Goal: Task Accomplishment & Management: Manage account settings

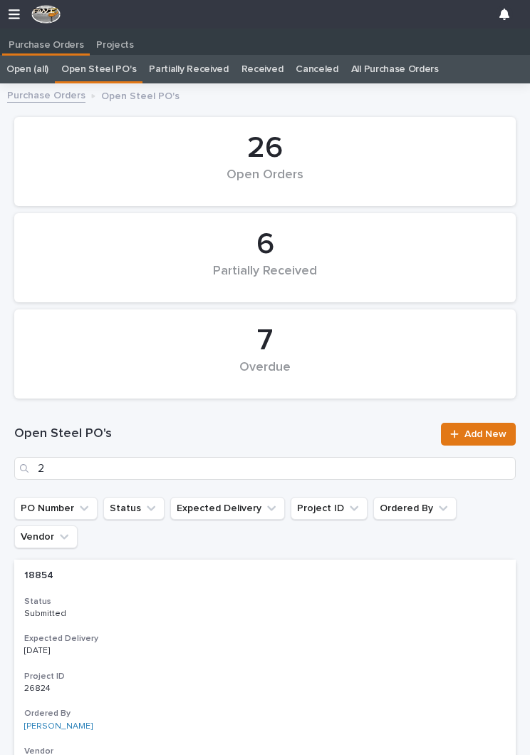
scroll to position [1, 0]
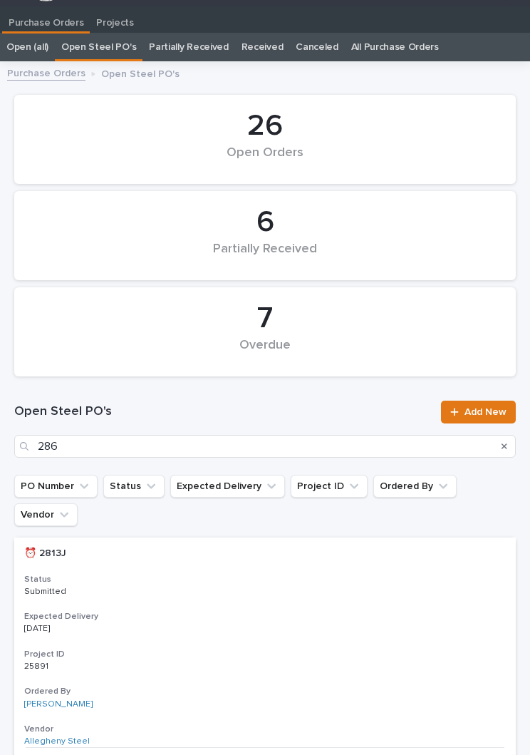
type input "2869"
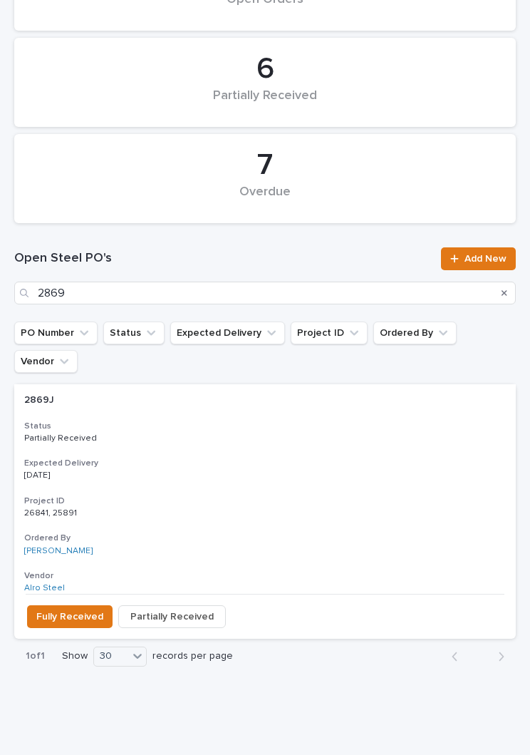
scroll to position [175, 0]
click at [287, 458] on h3 "Expected Delivery" at bounding box center [265, 463] width 482 height 11
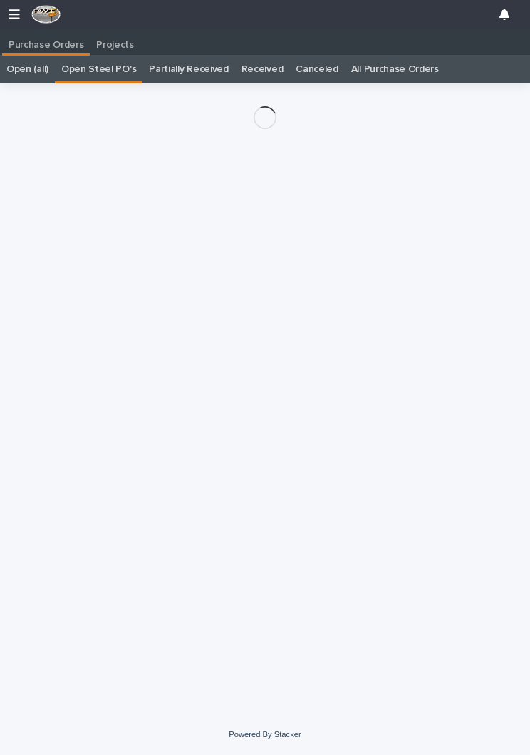
scroll to position [22, 0]
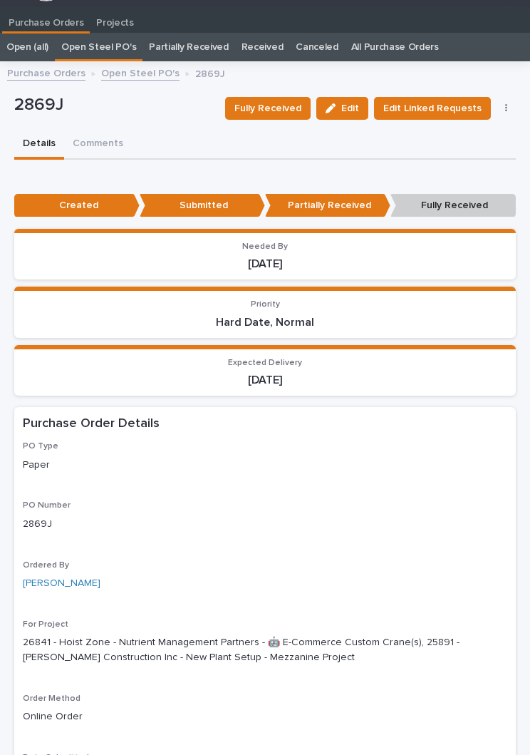
click at [291, 109] on span "Fully Received" at bounding box center [267, 108] width 67 height 17
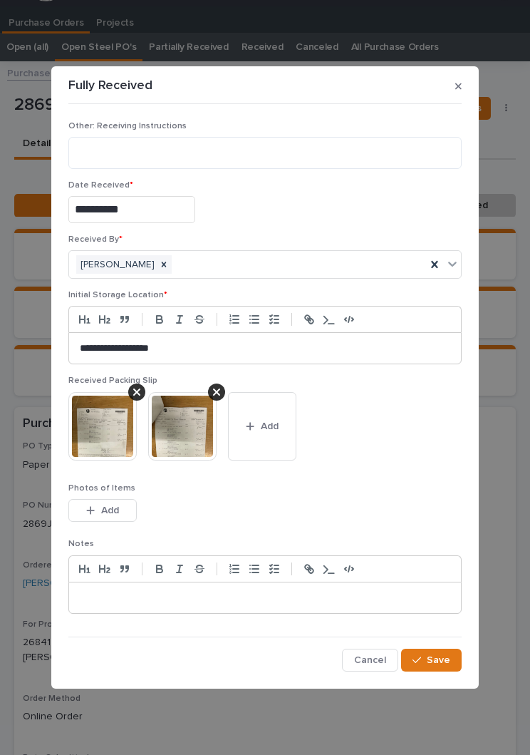
click at [272, 432] on span "Add" at bounding box center [270, 426] width 18 height 13
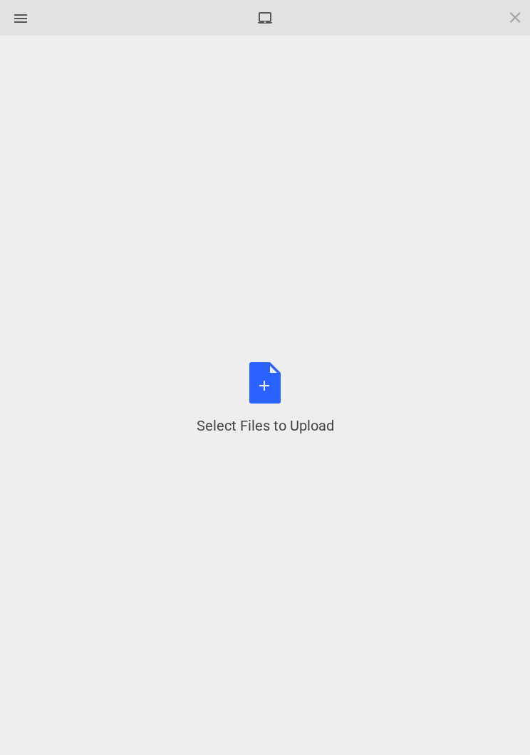
click at [279, 388] on div "Select Files to Upload or Drag and Drop, Copy and Paste Files" at bounding box center [266, 398] width 138 height 73
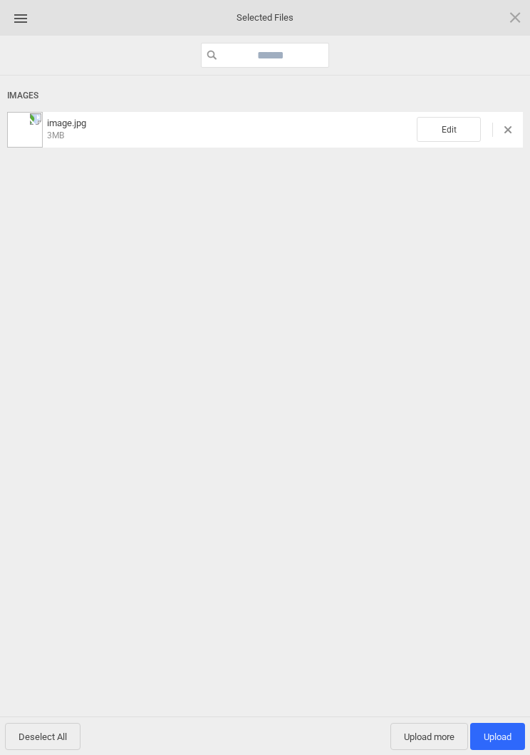
click at [453, 136] on span "Edit" at bounding box center [449, 129] width 64 height 25
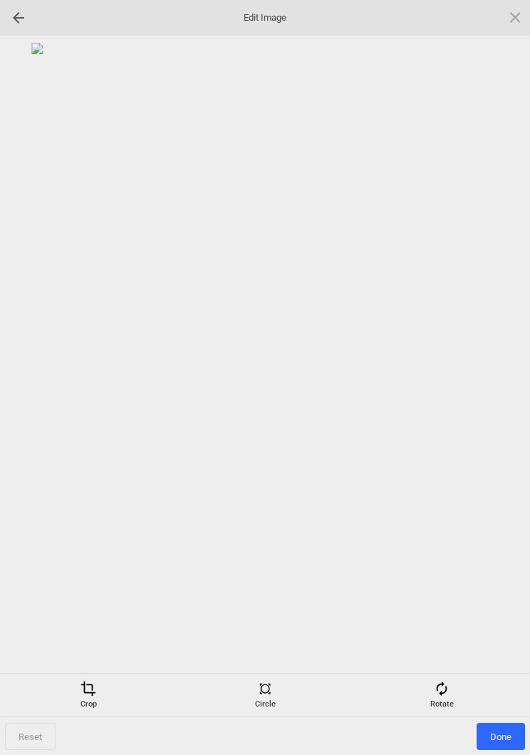
click at [455, 681] on div "Rotate" at bounding box center [442, 694] width 170 height 29
click at [512, 378] on div at bounding box center [498, 378] width 36 height 36
click at [511, 378] on div at bounding box center [498, 378] width 36 height 36
click at [503, 371] on div at bounding box center [498, 378] width 36 height 36
click at [499, 370] on div at bounding box center [498, 378] width 36 height 36
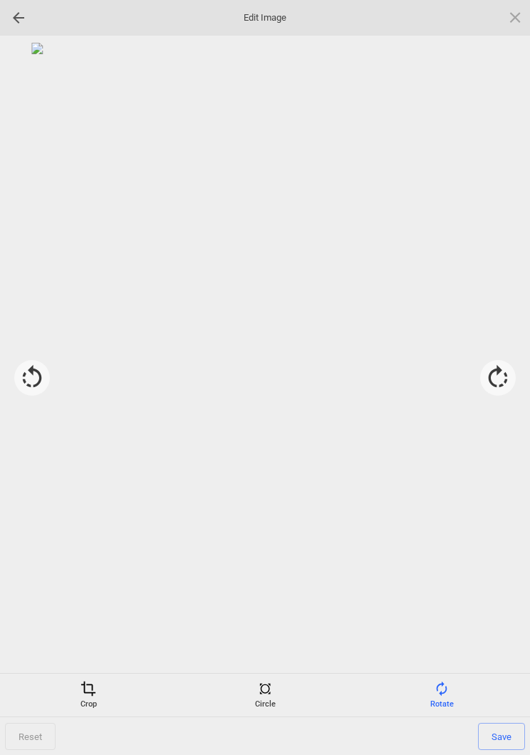
click at [507, 739] on span "Save" at bounding box center [501, 736] width 47 height 27
click at [498, 738] on span "Done" at bounding box center [501, 736] width 48 height 27
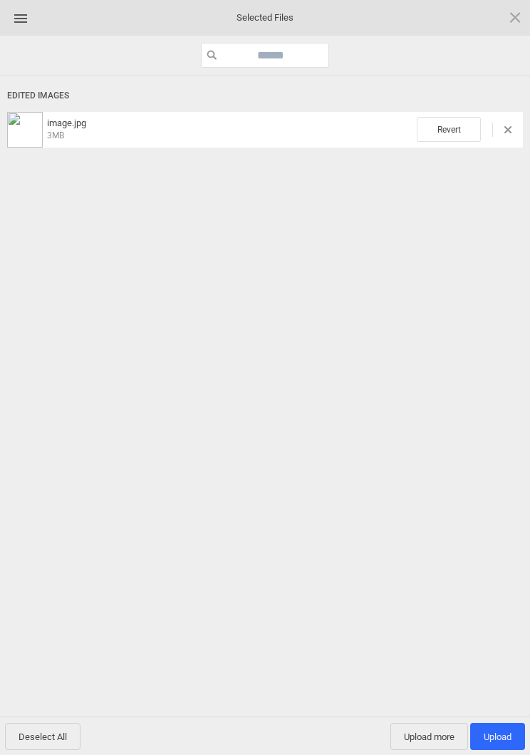
click at [505, 739] on span "Upload 1" at bounding box center [498, 736] width 28 height 11
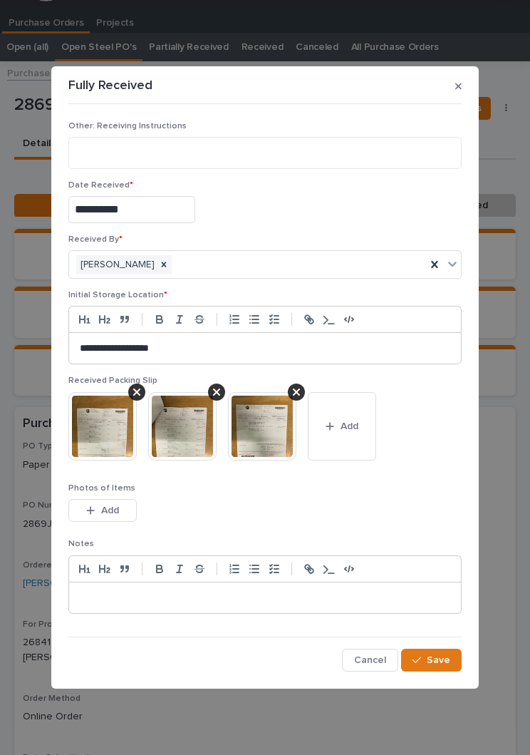
click at [448, 658] on span "Save" at bounding box center [439, 659] width 24 height 13
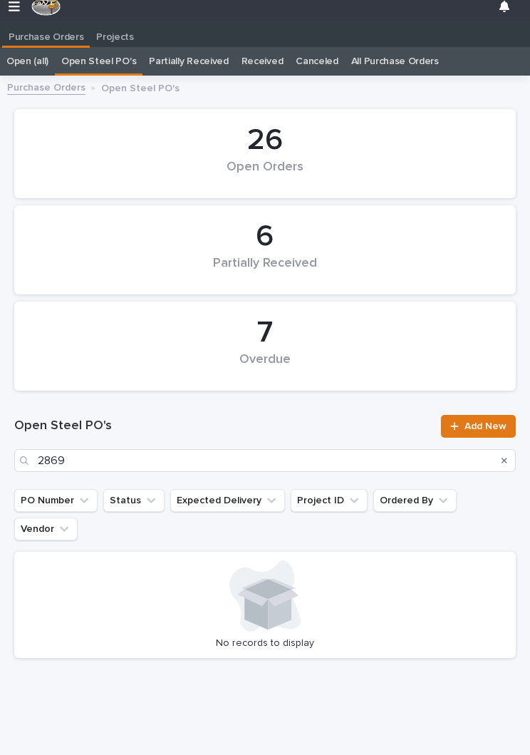
scroll to position [22, 0]
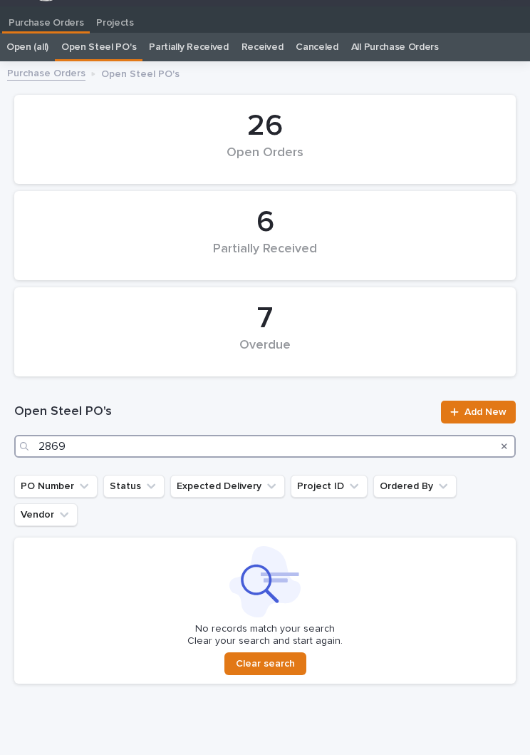
click at [262, 455] on input "2869" at bounding box center [265, 446] width 502 height 23
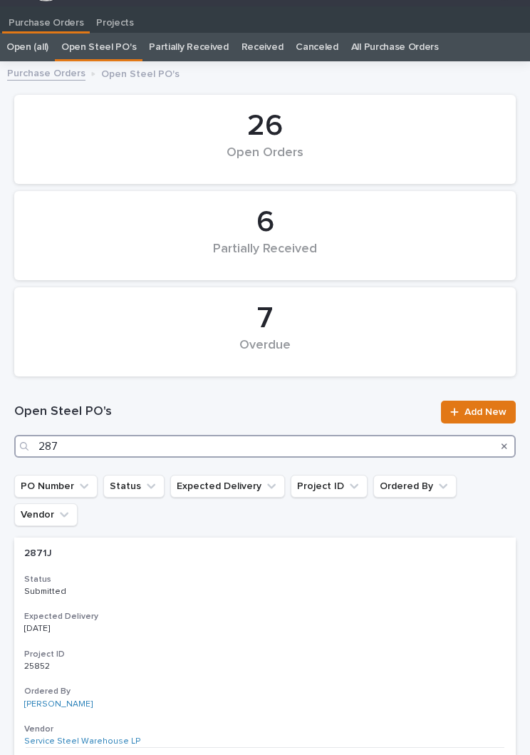
type input "2873"
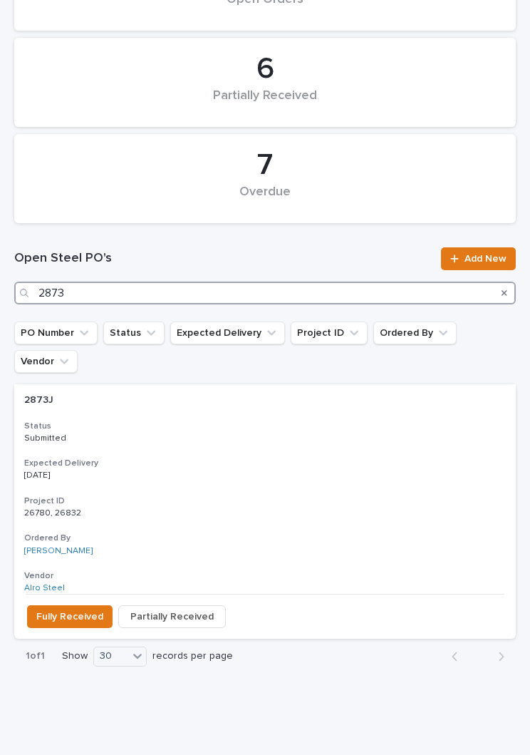
scroll to position [175, 0]
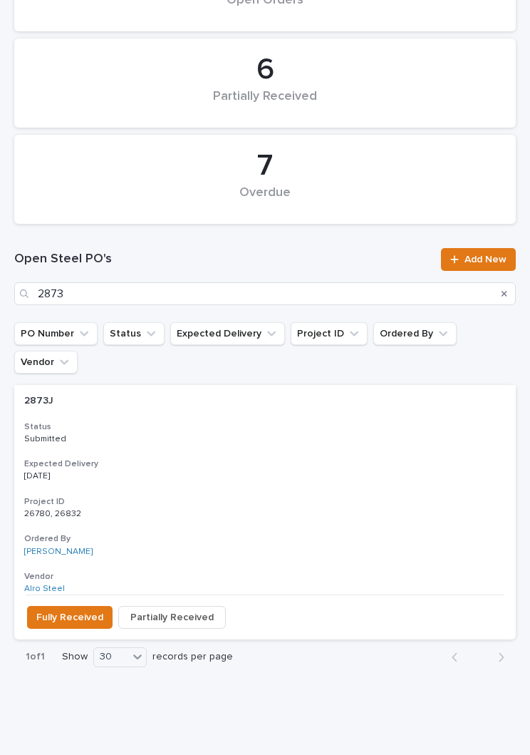
click at [251, 458] on h3 "Expected Delivery" at bounding box center [265, 463] width 482 height 11
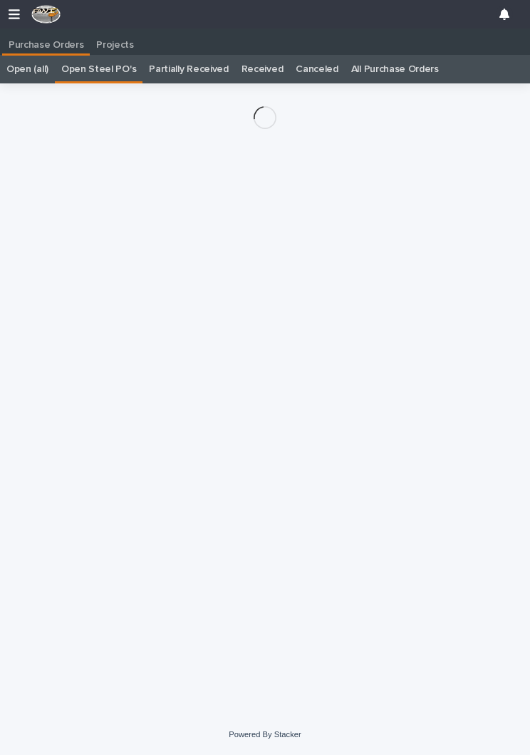
scroll to position [22, 0]
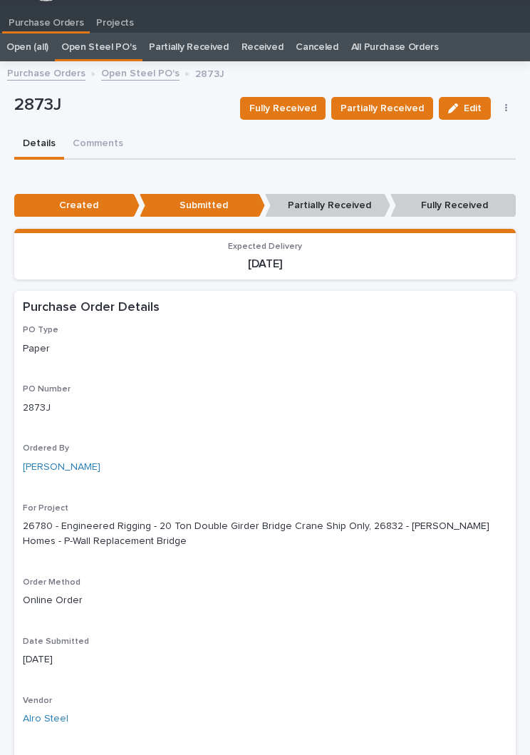
click at [403, 90] on div "Fully Received Partially Received Edit Edit Linked Requests Mark Canceled" at bounding box center [375, 108] width 282 height 43
click at [404, 108] on span "Partially Received" at bounding box center [382, 108] width 83 height 17
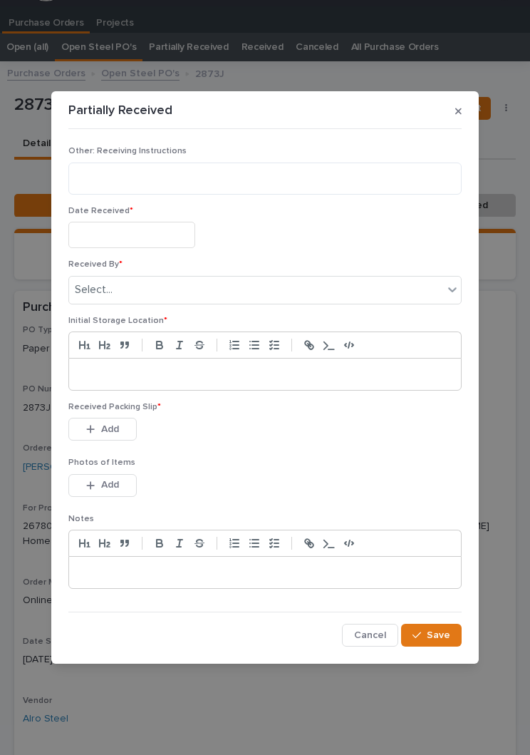
click at [152, 244] on input "text" at bounding box center [131, 235] width 127 height 26
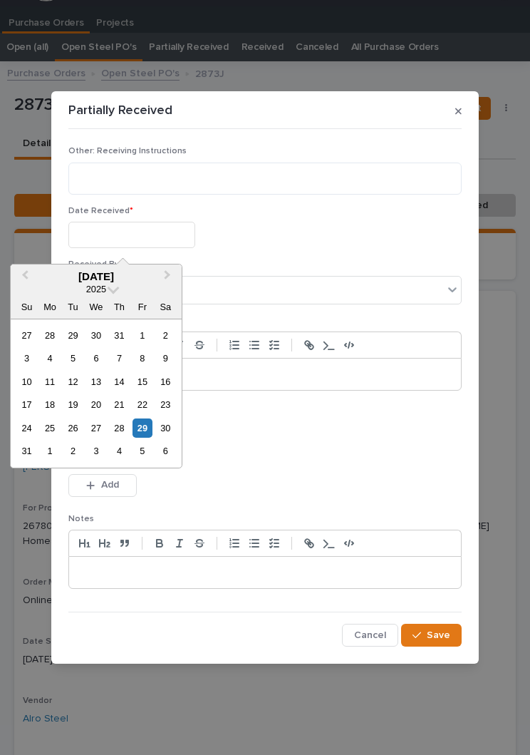
click at [150, 432] on div "29" at bounding box center [142, 427] width 19 height 19
type input "**********"
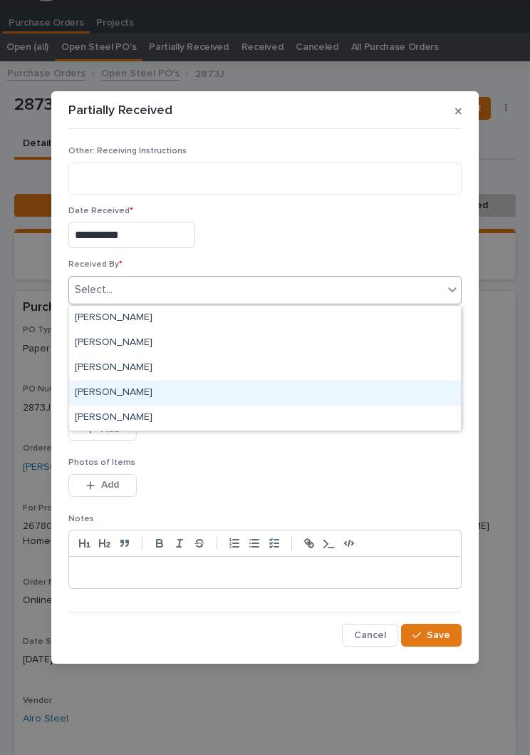
click at [175, 398] on div "[PERSON_NAME]" at bounding box center [265, 392] width 392 height 25
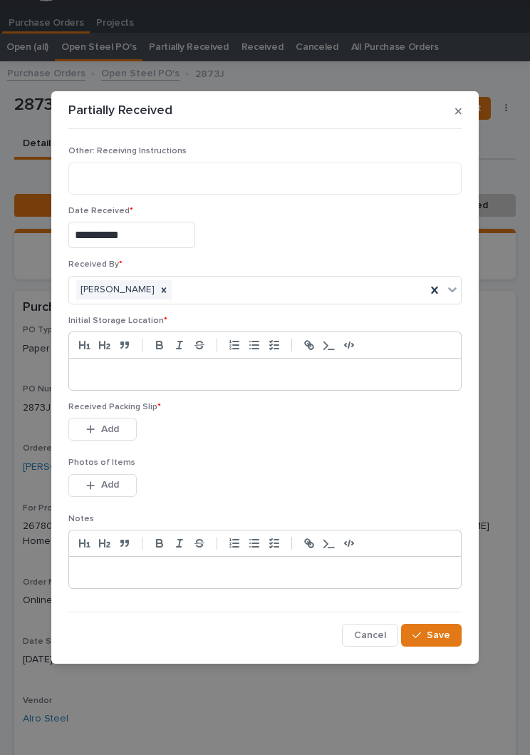
click at [267, 373] on p at bounding box center [265, 374] width 371 height 14
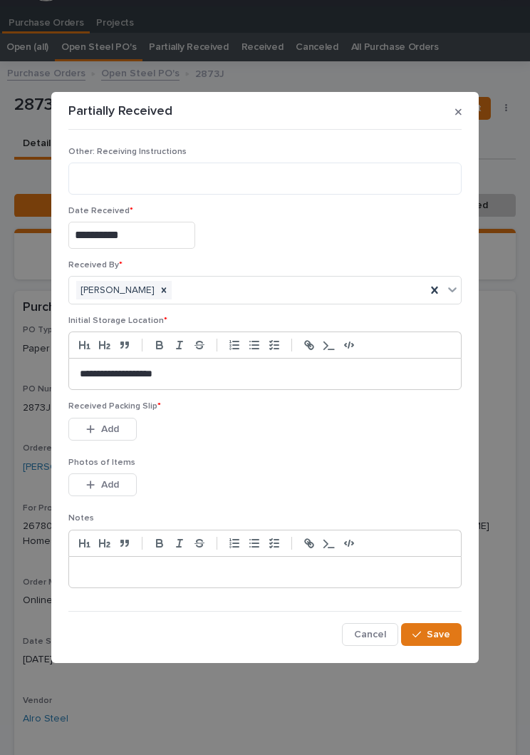
click at [224, 442] on div "This file cannot be opened Download File Add" at bounding box center [264, 432] width 393 height 29
click at [284, 437] on div "This file cannot be opened Download File Add" at bounding box center [264, 432] width 393 height 29
click at [113, 425] on span "Add" at bounding box center [110, 429] width 18 height 13
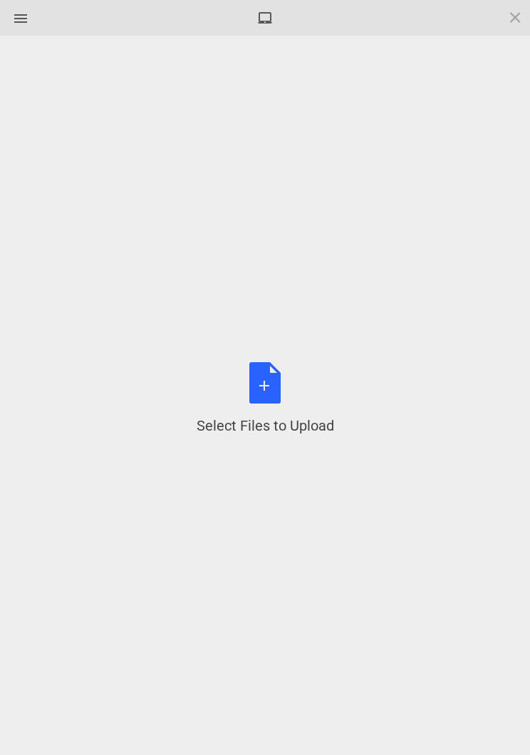
click at [286, 385] on div "Select Files to Upload or Drag and Drop, Copy and Paste Files" at bounding box center [266, 398] width 138 height 73
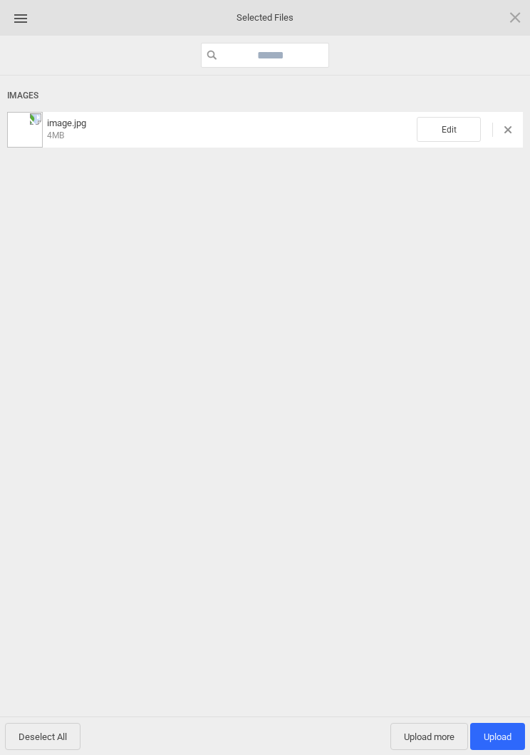
click at [452, 132] on span "Edit" at bounding box center [449, 129] width 64 height 25
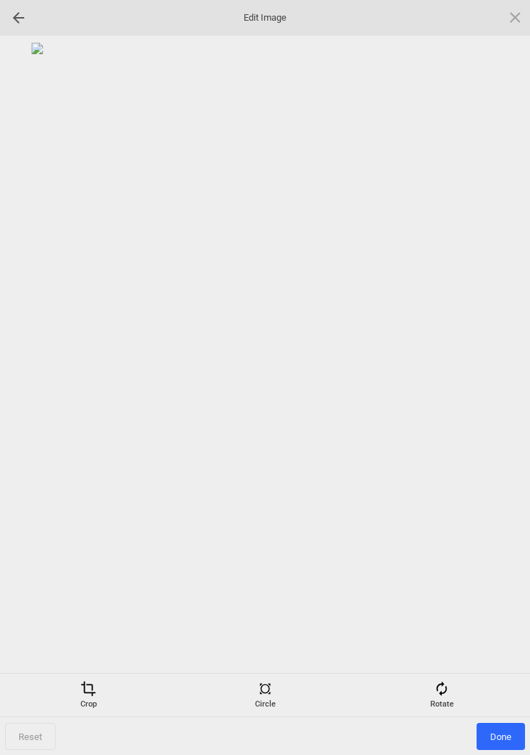
click at [446, 700] on div "Rotate" at bounding box center [442, 694] width 170 height 29
click at [502, 366] on div at bounding box center [498, 378] width 36 height 36
click at [514, 376] on div at bounding box center [498, 378] width 36 height 36
click at [512, 371] on div at bounding box center [498, 378] width 36 height 36
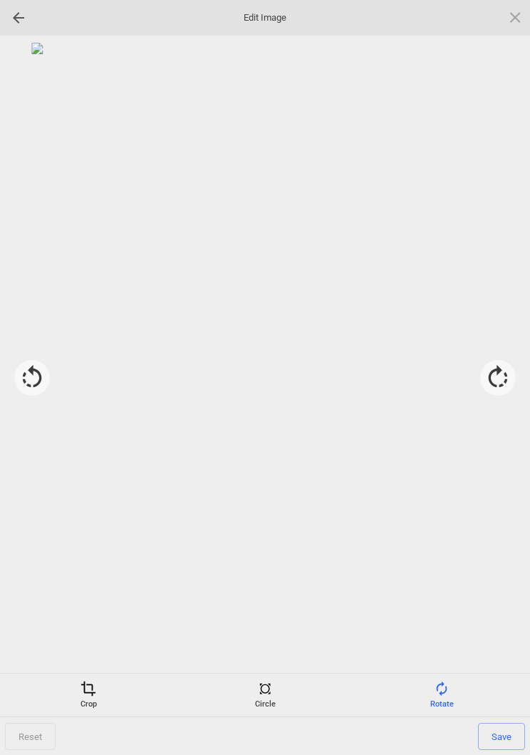
click at [504, 735] on span "Save" at bounding box center [501, 736] width 47 height 27
click at [507, 737] on span "Done" at bounding box center [501, 736] width 48 height 27
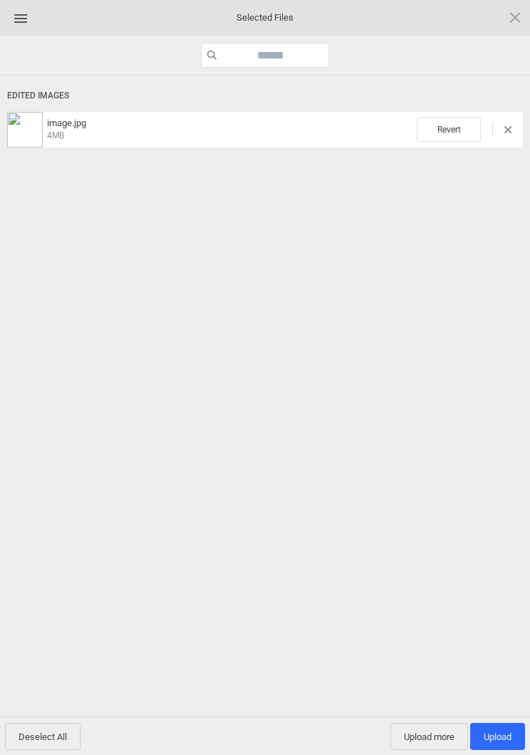
click at [433, 741] on span "Upload more" at bounding box center [429, 736] width 78 height 27
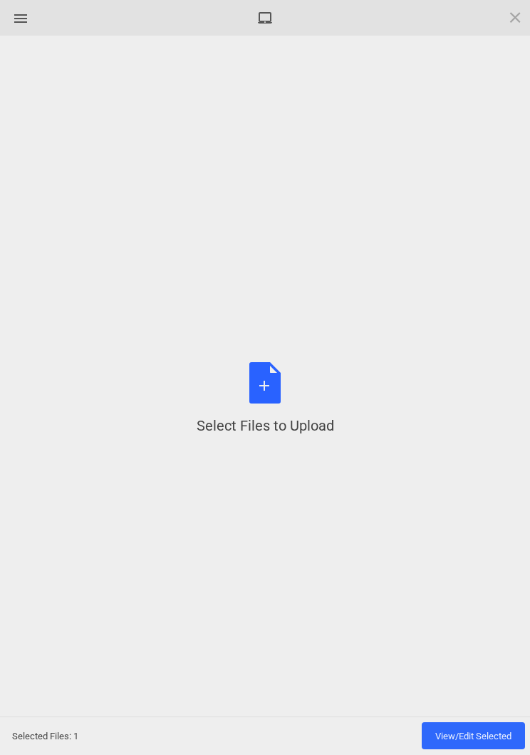
click at [279, 404] on div "Select Files to Upload or Drag and Drop, Copy and Paste Files" at bounding box center [266, 398] width 138 height 73
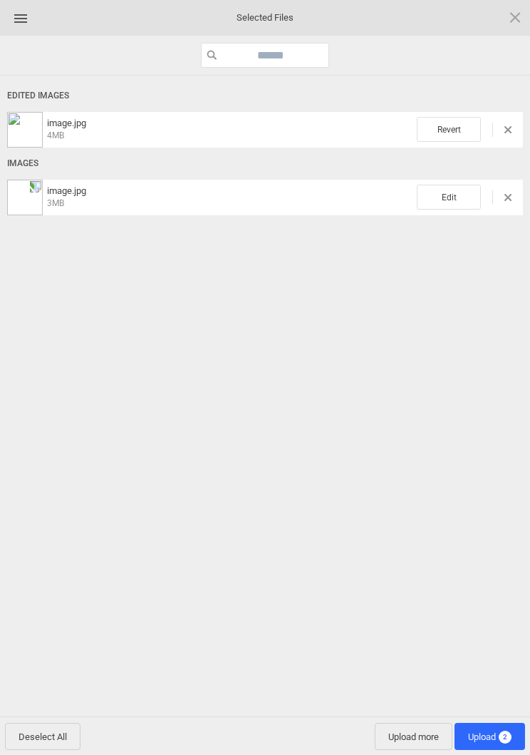
click at [461, 195] on span "Edit" at bounding box center [449, 197] width 64 height 25
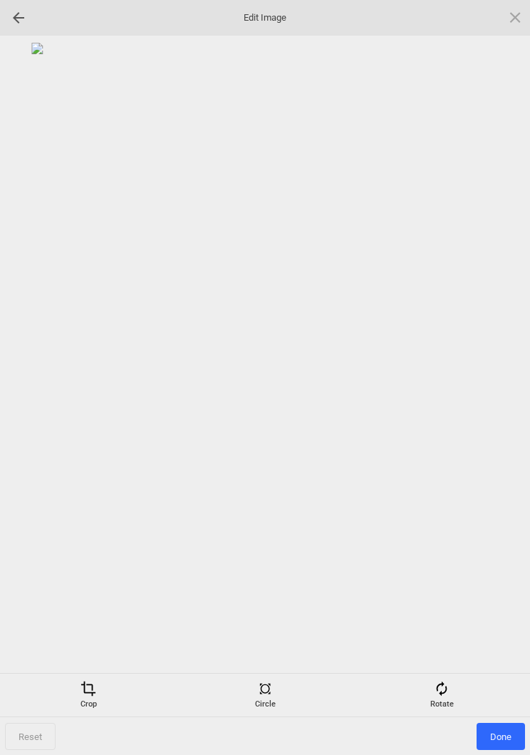
click at [445, 699] on div "Rotate" at bounding box center [442, 694] width 170 height 29
click at [501, 373] on div at bounding box center [498, 378] width 36 height 36
click at [507, 378] on div at bounding box center [498, 378] width 36 height 36
click at [504, 378] on div at bounding box center [498, 378] width 36 height 36
click at [504, 368] on div at bounding box center [498, 378] width 36 height 36
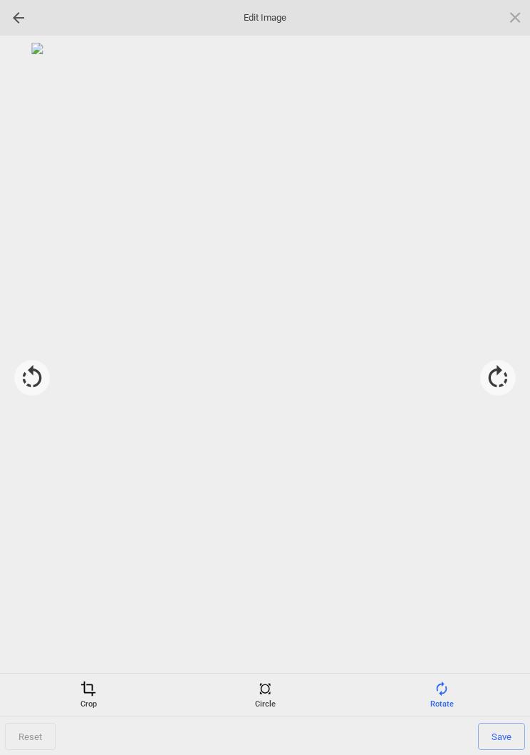
click at [518, 737] on span "Save" at bounding box center [501, 736] width 47 height 27
click at [508, 737] on span "Done" at bounding box center [501, 736] width 48 height 27
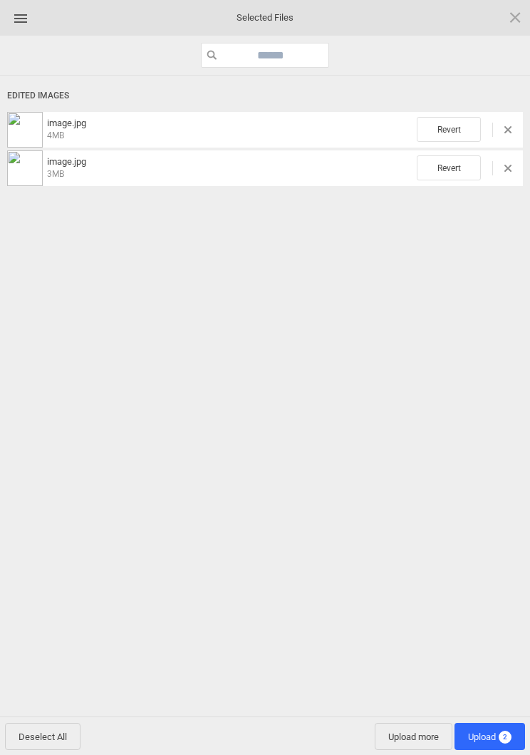
click at [497, 738] on span "Upload 2" at bounding box center [489, 736] width 43 height 11
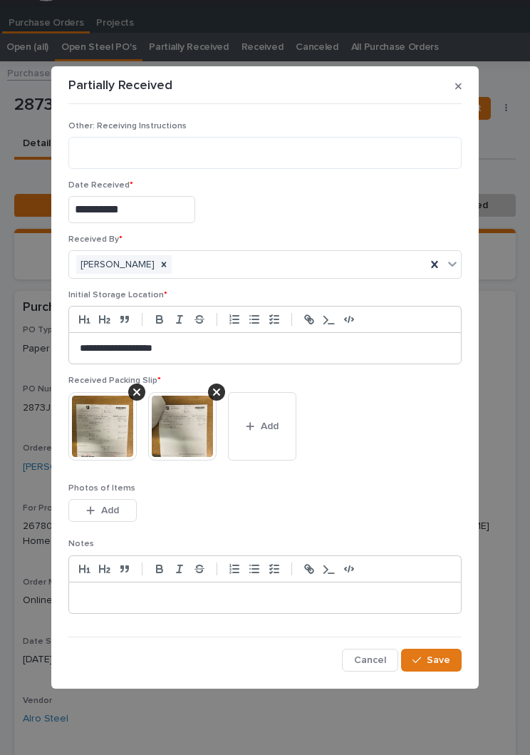
click at [438, 657] on span "Save" at bounding box center [439, 659] width 24 height 13
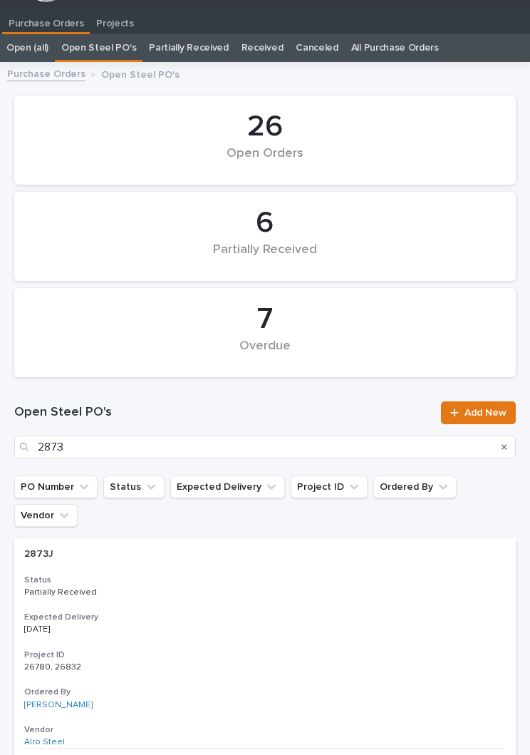
scroll to position [22, 0]
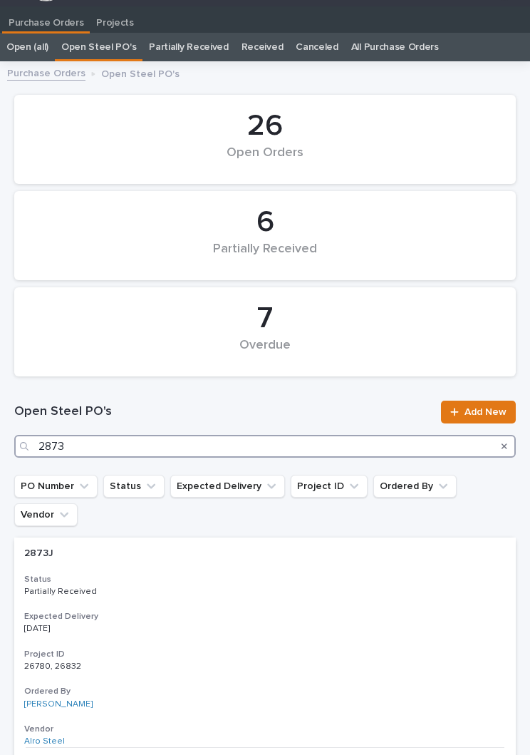
click at [190, 444] on input "2873" at bounding box center [265, 446] width 502 height 23
type input "2"
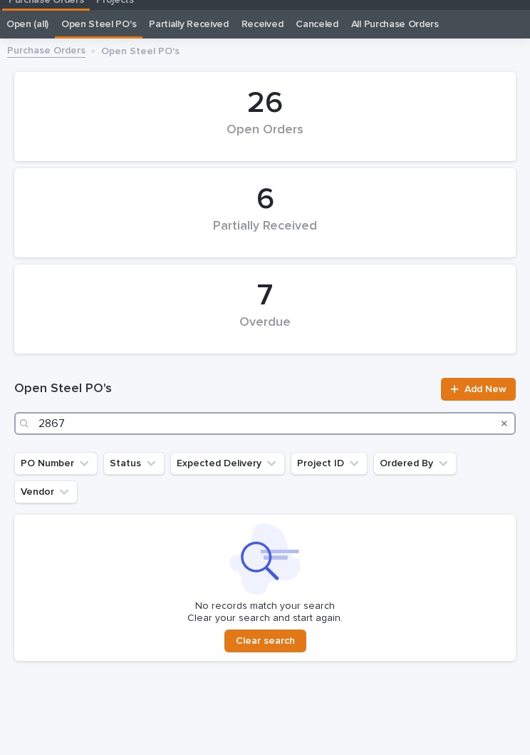
scroll to position [44, 0]
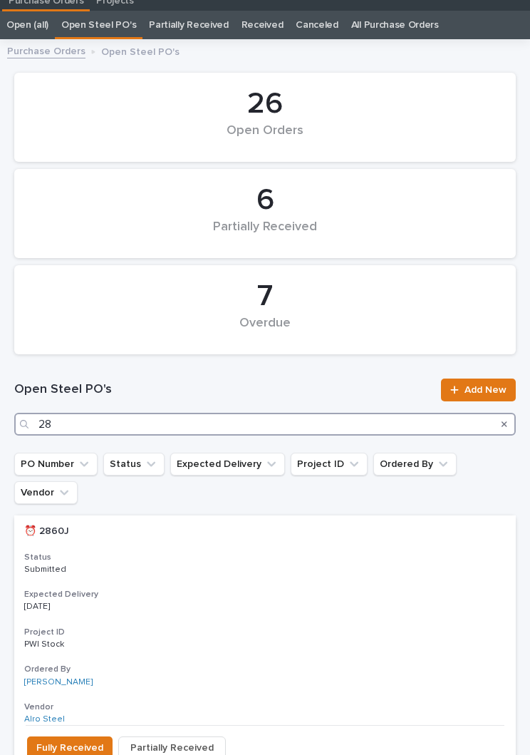
type input "2"
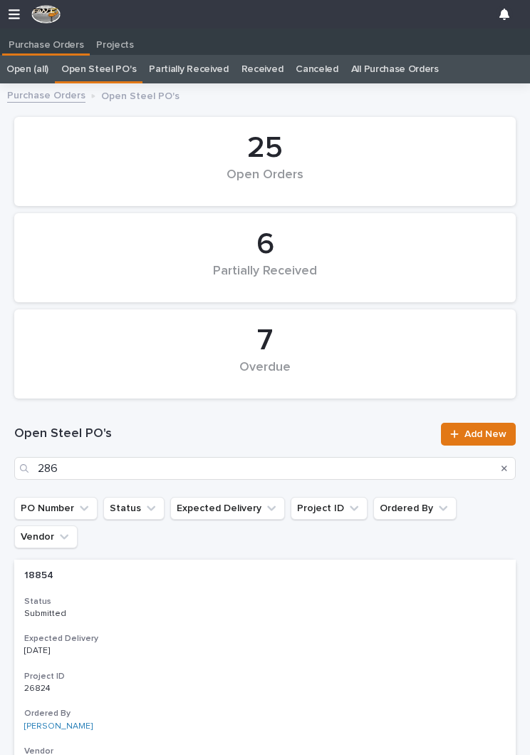
scroll to position [1, 0]
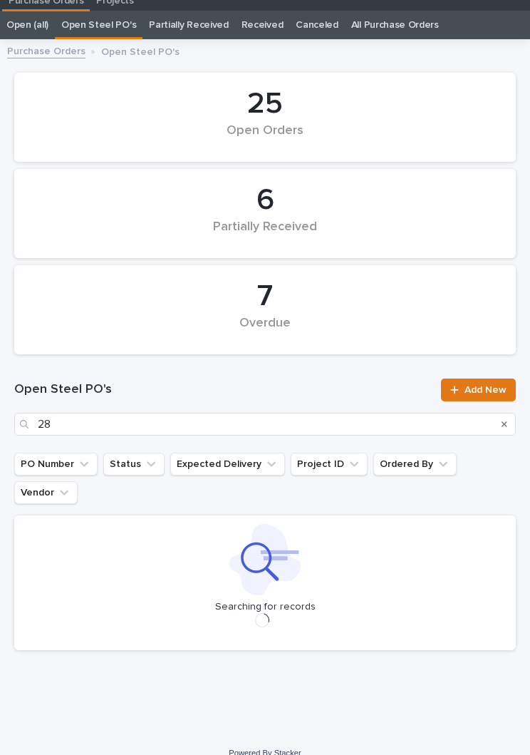
scroll to position [33, 0]
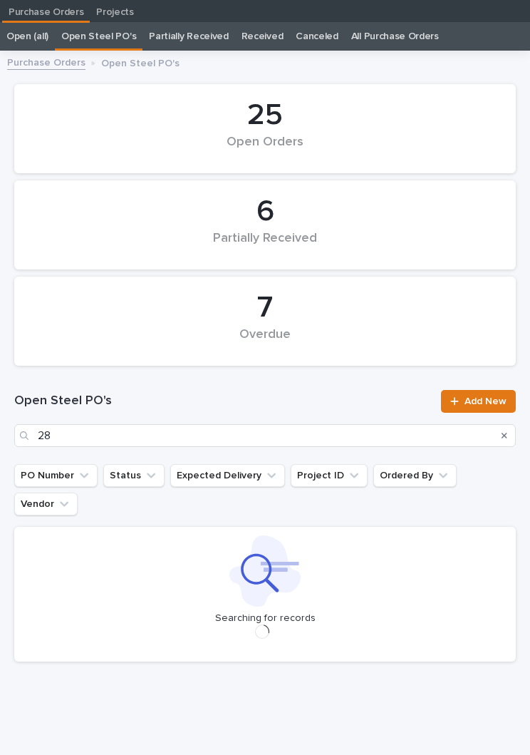
type input "2"
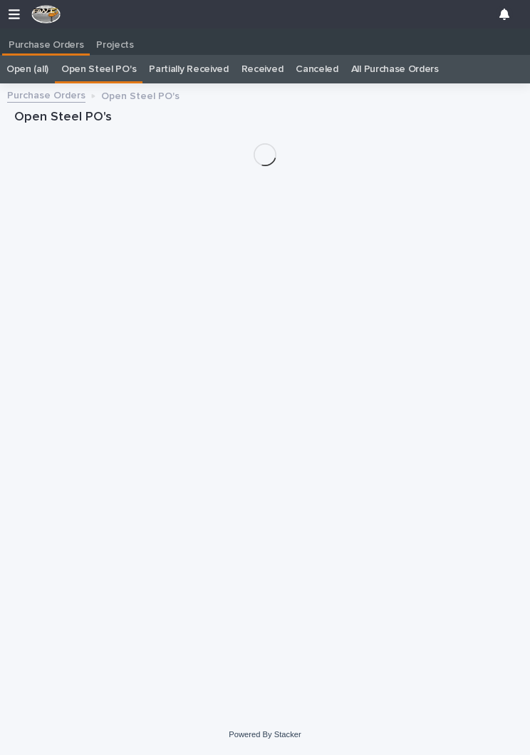
scroll to position [22, 0]
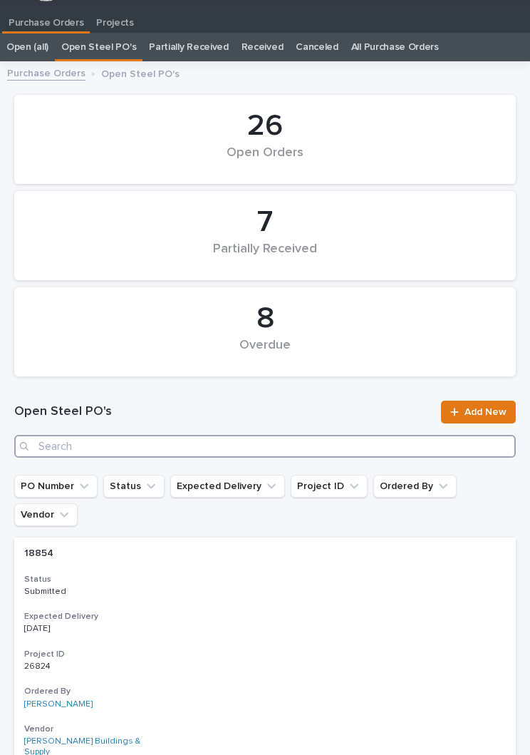
click at [256, 447] on input "Search" at bounding box center [265, 446] width 502 height 23
type input "2867"
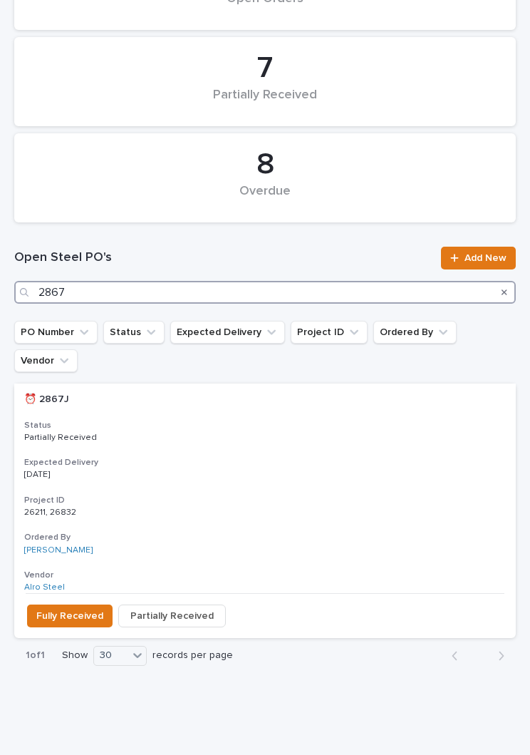
scroll to position [175, 0]
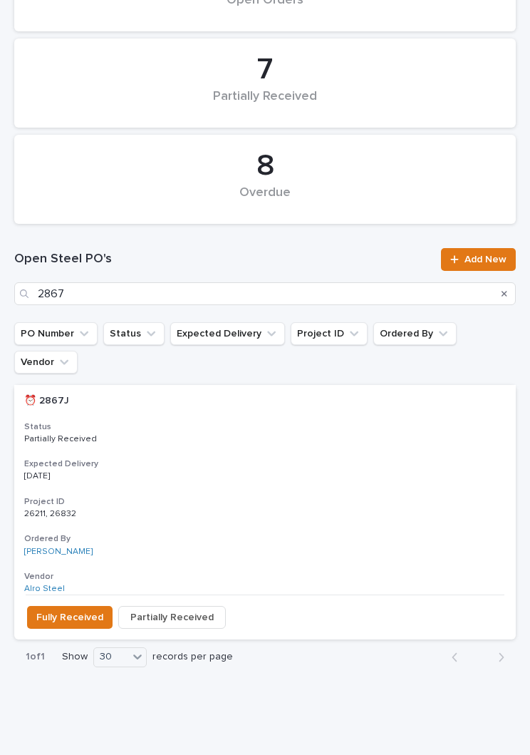
click at [291, 471] on p "[DATE]" at bounding box center [265, 476] width 482 height 10
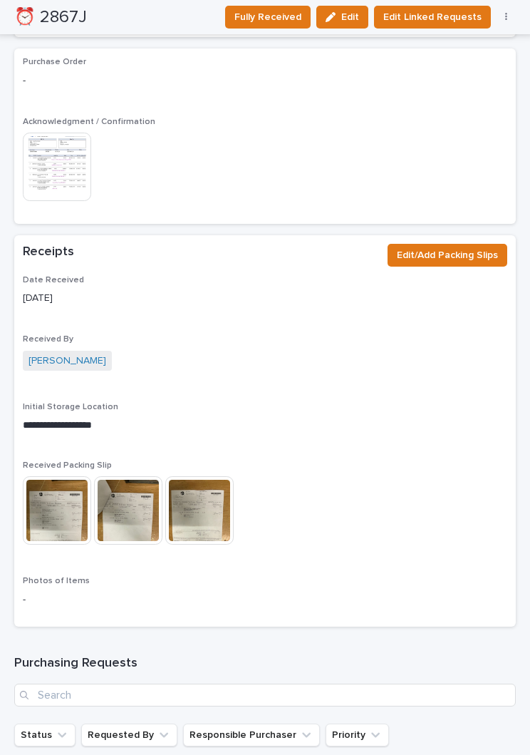
scroll to position [1496, 0]
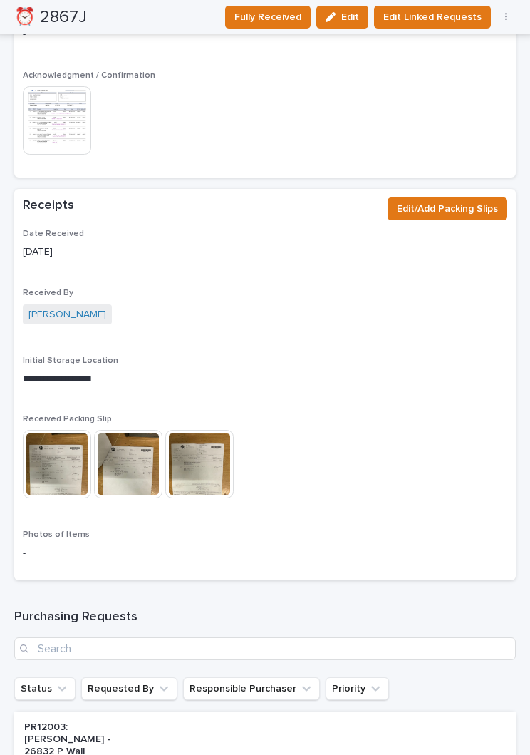
click at [175, 541] on div "Photos of Items -" at bounding box center [265, 550] width 485 height 42
click at [444, 200] on span "Edit/Add Packing Slips" at bounding box center [447, 208] width 101 height 17
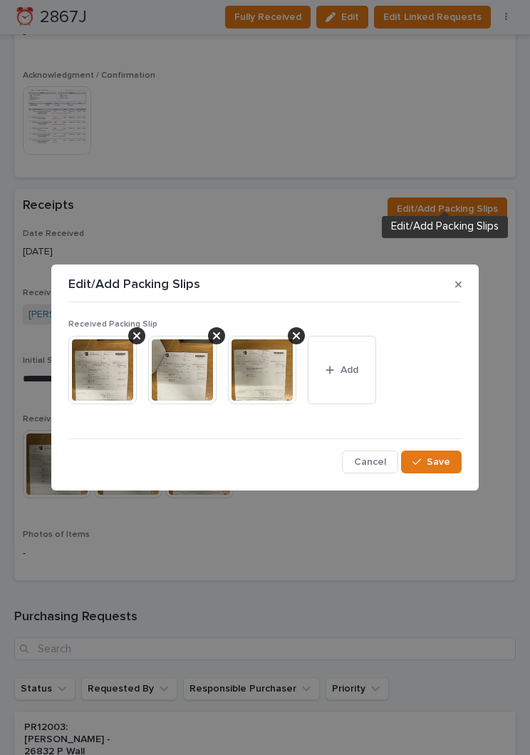
click at [383, 457] on span "Cancel" at bounding box center [370, 461] width 32 height 13
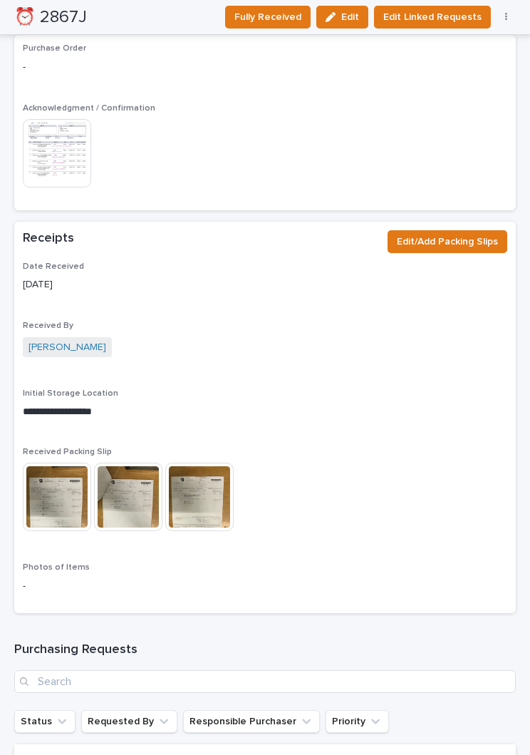
scroll to position [1463, 0]
click at [48, 405] on p "**********" at bounding box center [265, 412] width 485 height 14
click at [50, 579] on p "-" at bounding box center [265, 586] width 485 height 15
click at [50, 576] on div "-" at bounding box center [265, 585] width 485 height 18
click at [58, 579] on p "-" at bounding box center [265, 586] width 485 height 15
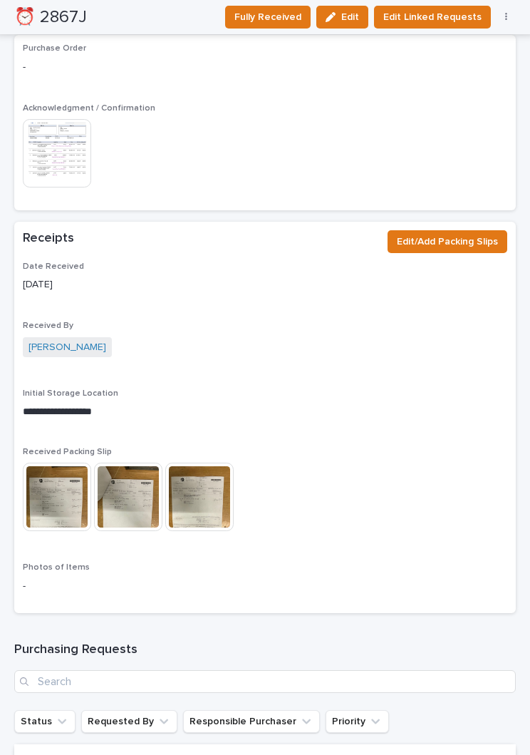
click at [58, 579] on p "-" at bounding box center [265, 586] width 485 height 15
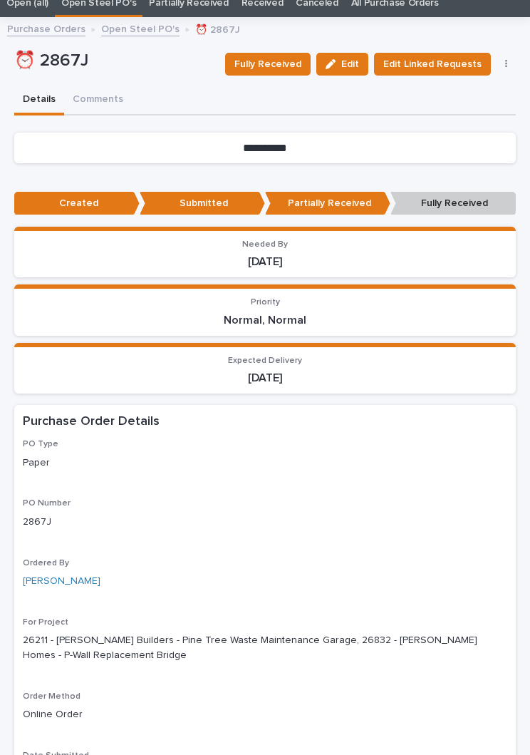
scroll to position [68, 0]
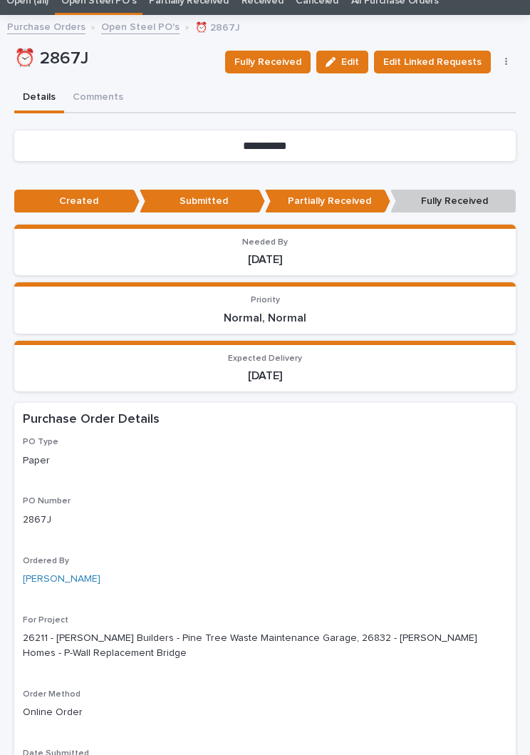
click at [312, 43] on div "Fully Received Edit Edit Linked Requests Mark Canceled Not Received" at bounding box center [367, 62] width 297 height 43
click at [280, 66] on span "Fully Received" at bounding box center [267, 61] width 67 height 17
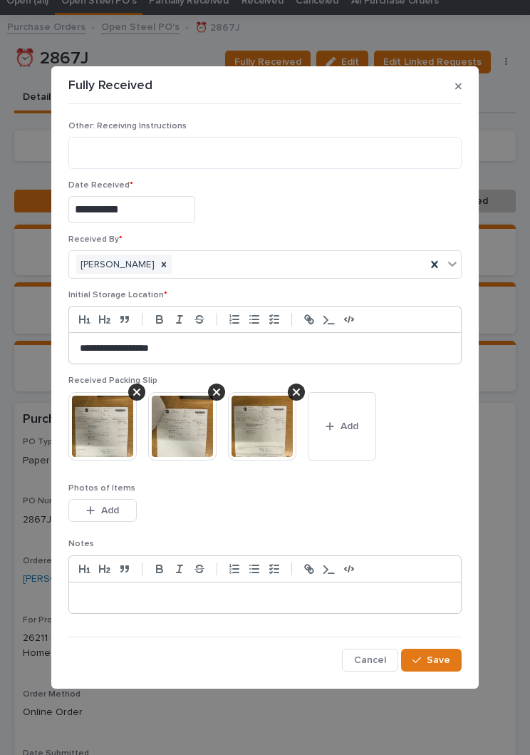
click at [95, 504] on button "Add" at bounding box center [102, 510] width 68 height 23
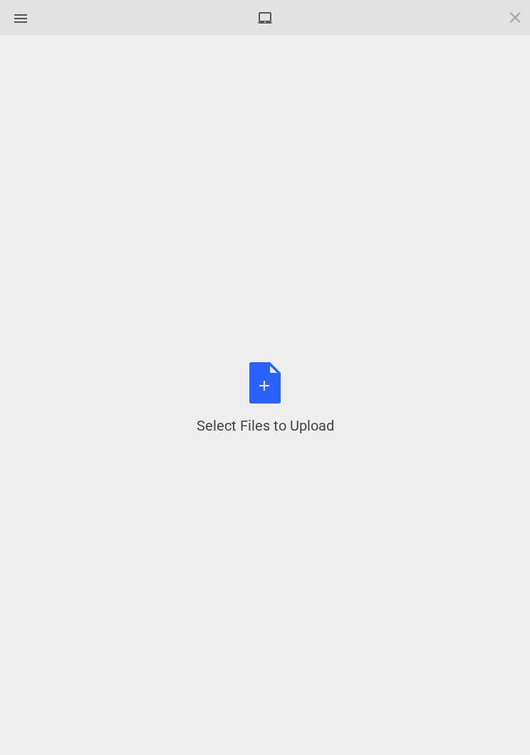
click at [272, 393] on div "Select Files to Upload or Drag and Drop, Copy and Paste Files" at bounding box center [266, 398] width 138 height 73
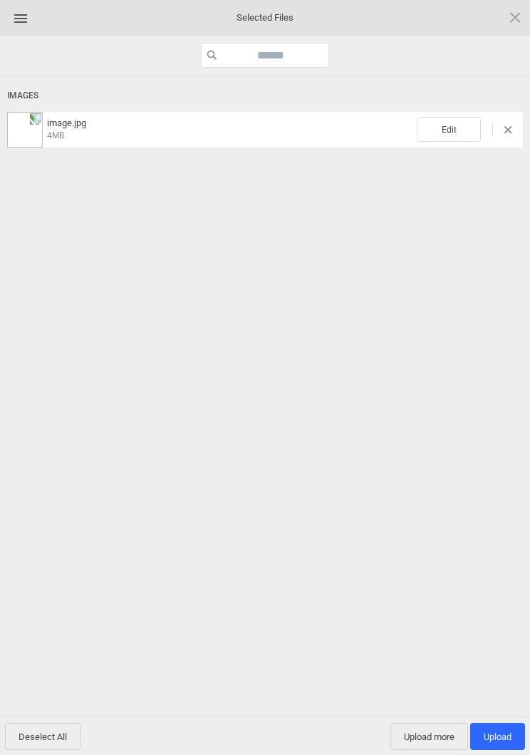
click at [452, 119] on span "Edit" at bounding box center [449, 129] width 64 height 25
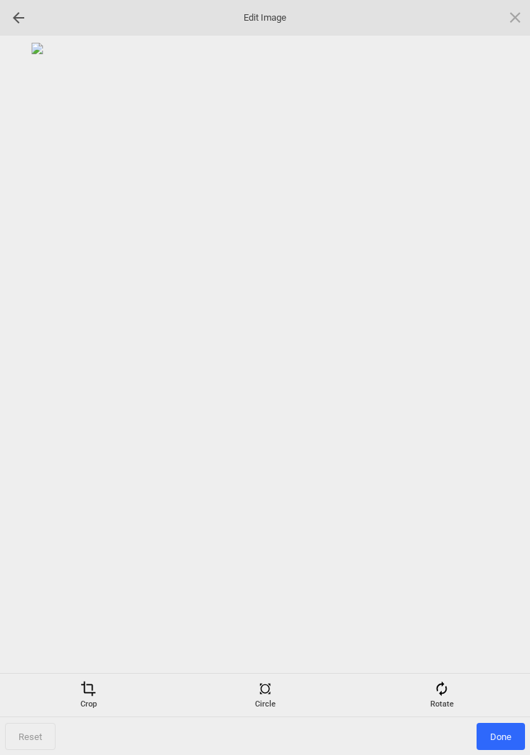
click at [442, 694] on span at bounding box center [442, 688] width 16 height 16
click at [497, 386] on div at bounding box center [498, 378] width 36 height 36
click at [502, 380] on div at bounding box center [498, 378] width 36 height 36
click at [502, 383] on div at bounding box center [498, 378] width 36 height 36
click at [515, 383] on div at bounding box center [498, 378] width 36 height 36
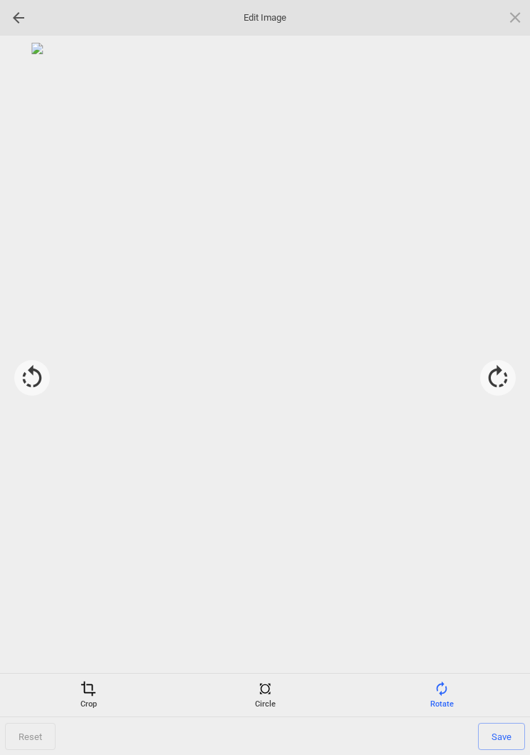
click at [519, 733] on span "Save" at bounding box center [501, 736] width 47 height 27
click at [524, 740] on span "Done" at bounding box center [501, 736] width 48 height 27
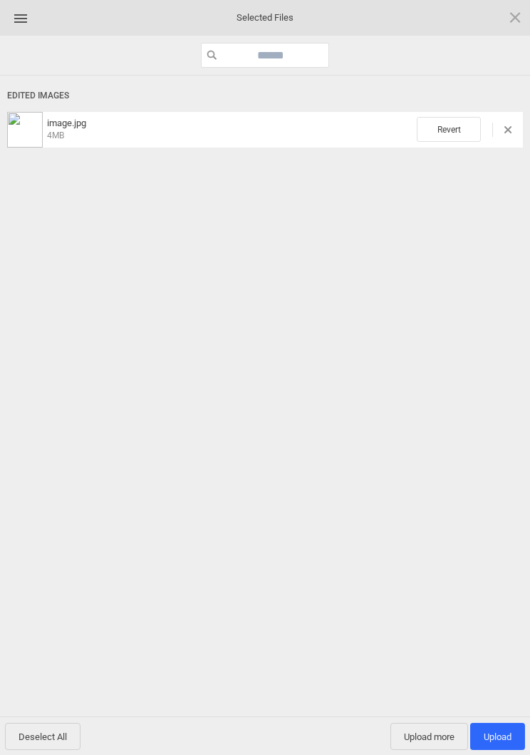
click at [512, 736] on span "Upload 1" at bounding box center [497, 736] width 55 height 27
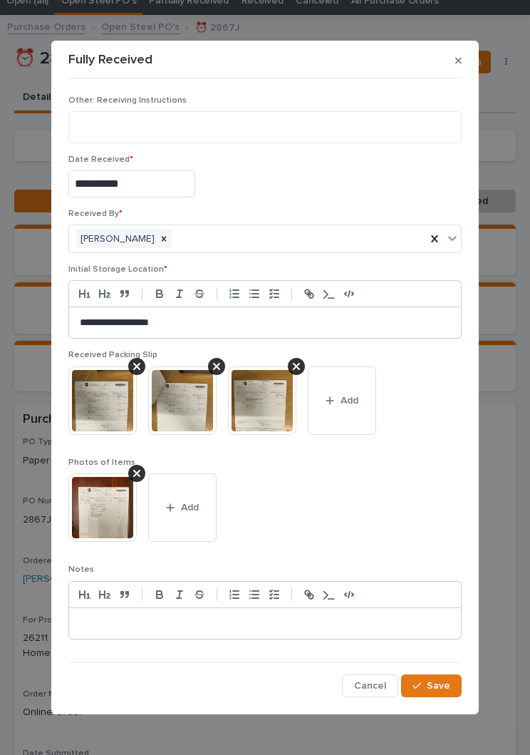
click at [440, 682] on span "Save" at bounding box center [439, 685] width 24 height 13
